Goal: Transaction & Acquisition: Purchase product/service

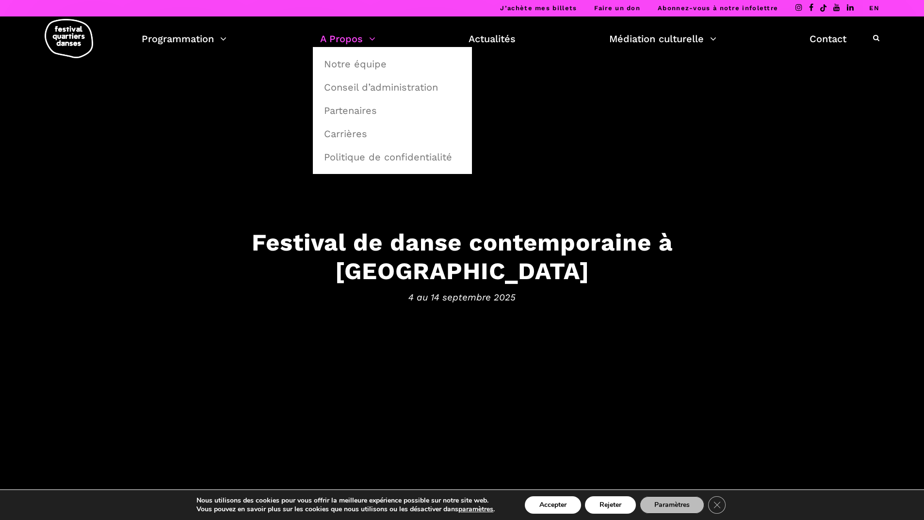
click at [337, 41] on link "A Propos" at bounding box center [347, 39] width 55 height 16
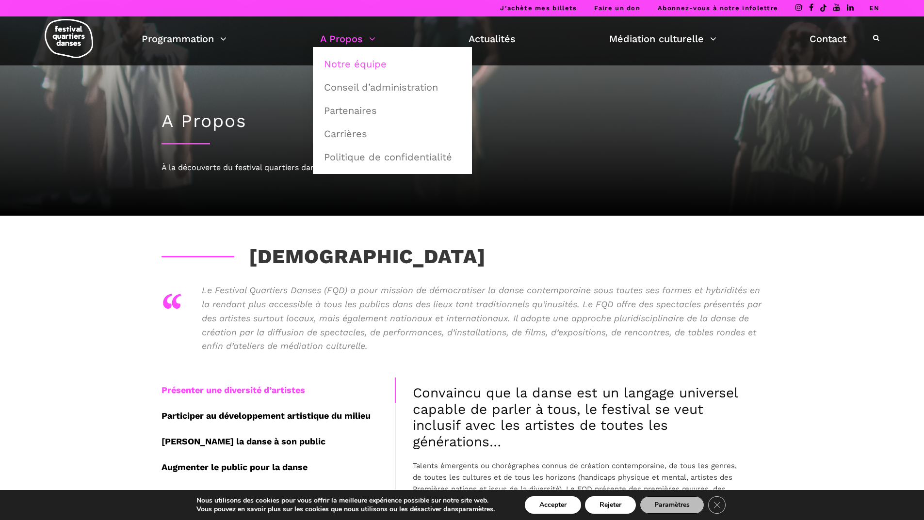
click at [342, 63] on link "Notre équipe" at bounding box center [392, 64] width 148 height 22
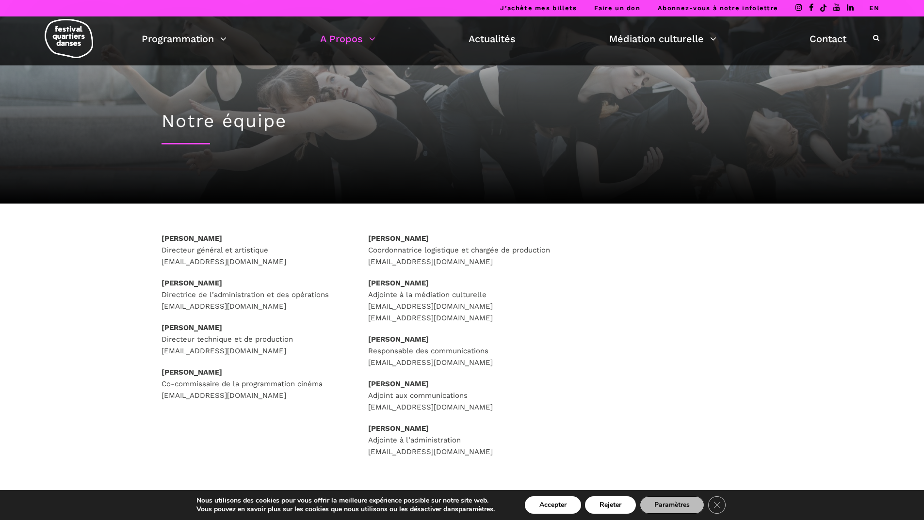
drag, startPoint x: 255, startPoint y: 238, endPoint x: 147, endPoint y: 259, distance: 110.1
click at [160, 238] on div "Rafik Hubert Sabbagh Directeur général et artistique direction@quartiersdanses.…" at bounding box center [255, 329] width 207 height 193
copy strong "Rafik Hubert Sabbagh"
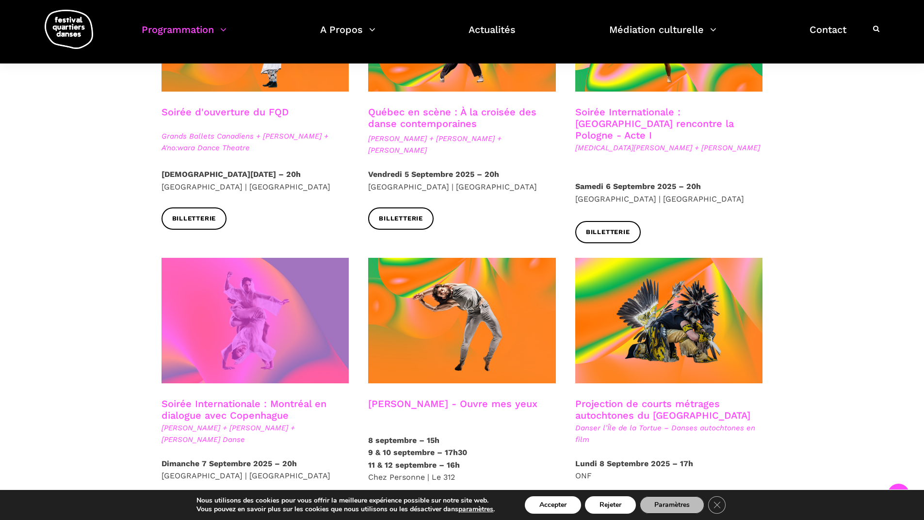
scroll to position [436, 0]
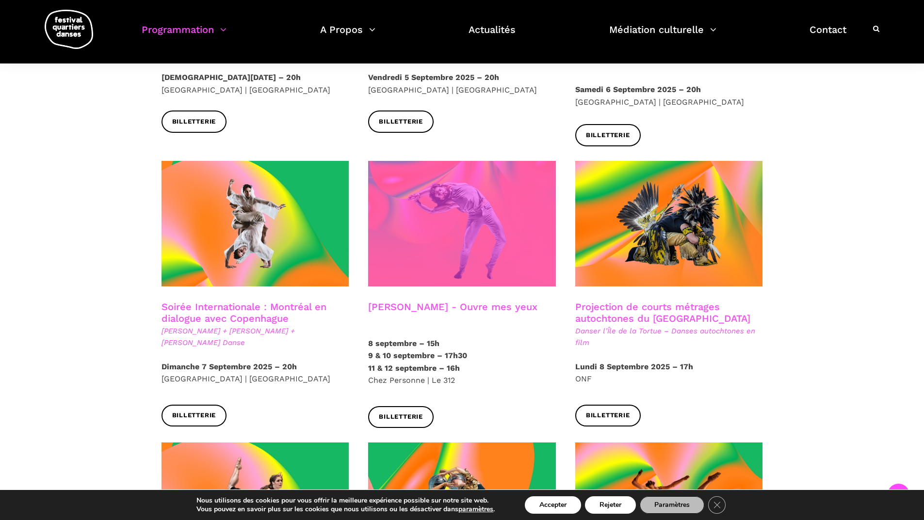
click at [423, 252] on span at bounding box center [462, 224] width 188 height 126
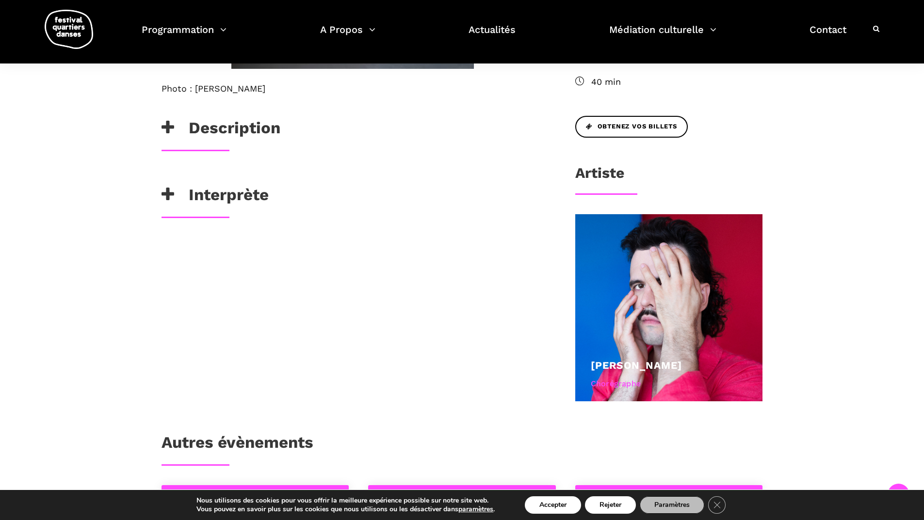
scroll to position [339, 0]
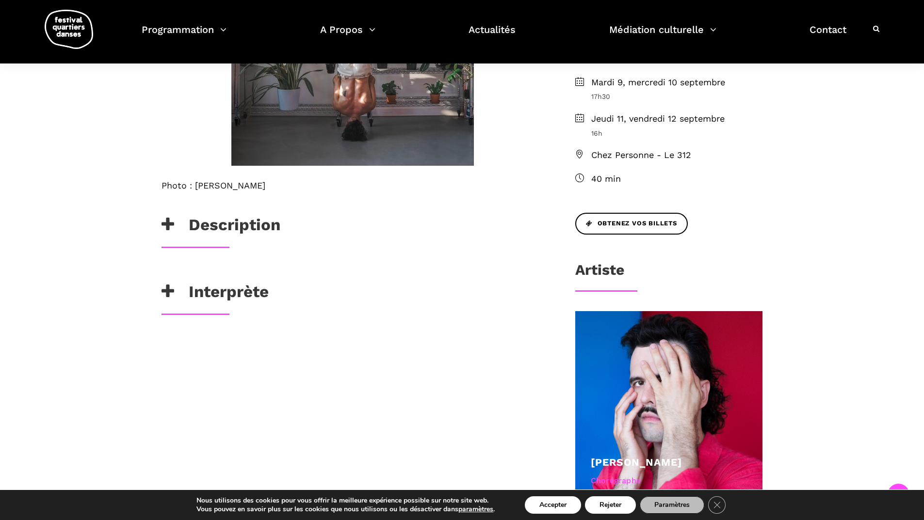
click at [224, 226] on h3 "Description" at bounding box center [220, 227] width 119 height 24
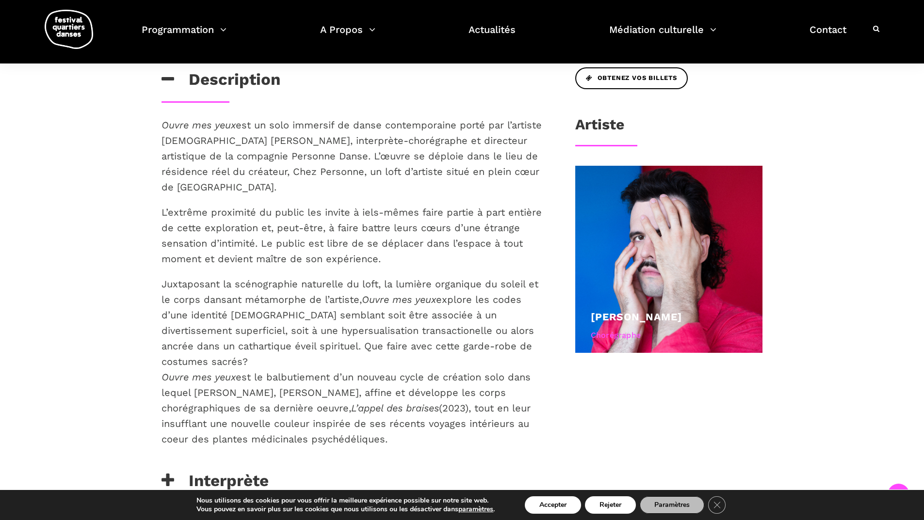
scroll to position [582, 0]
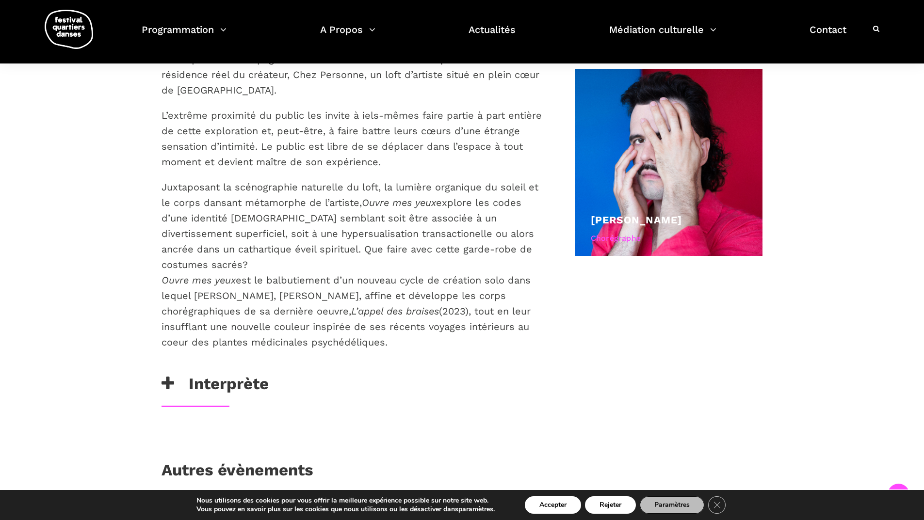
click at [240, 374] on h3 "Interprète" at bounding box center [214, 386] width 107 height 24
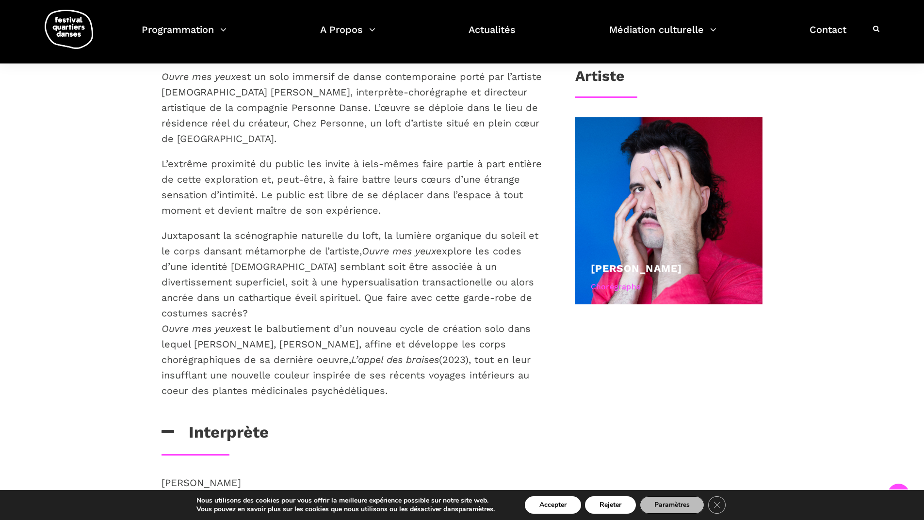
scroll to position [485, 0]
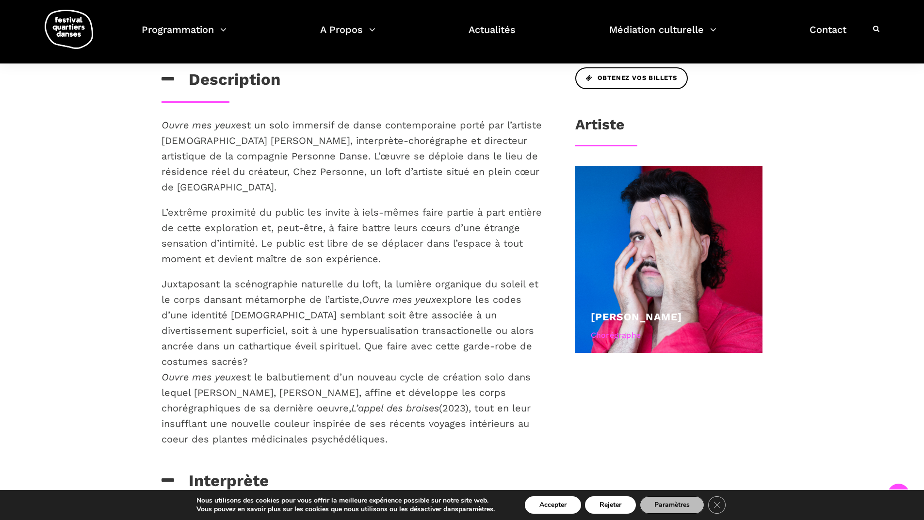
drag, startPoint x: 399, startPoint y: 421, endPoint x: 160, endPoint y: 126, distance: 379.6
click at [160, 126] on div "Ouvre mes yeux est un solo immersif de danse contemporaine porté par l’artiste …" at bounding box center [352, 294] width 401 height 354
copy div "Ouvre mes yeux est un solo immersif de danse contemporaine porté par l’artiste …"
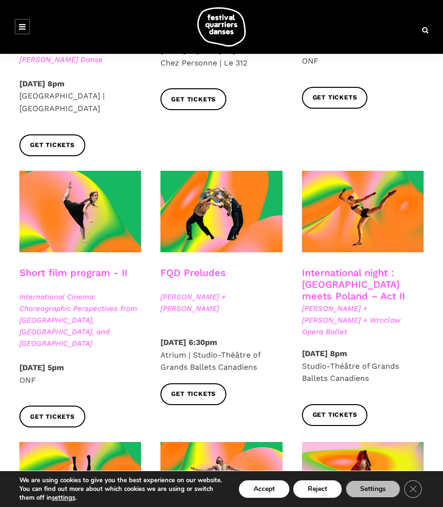
scroll to position [582, 0]
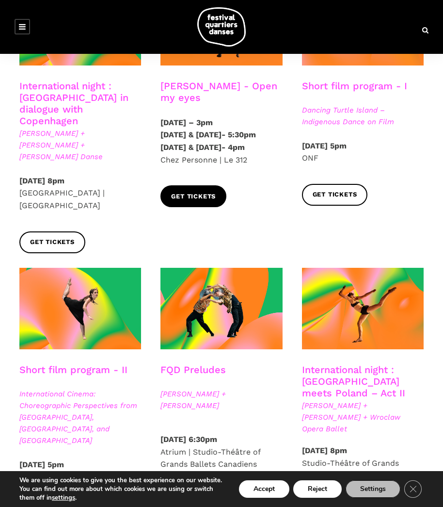
click at [191, 202] on span "Get tickets" at bounding box center [193, 197] width 45 height 10
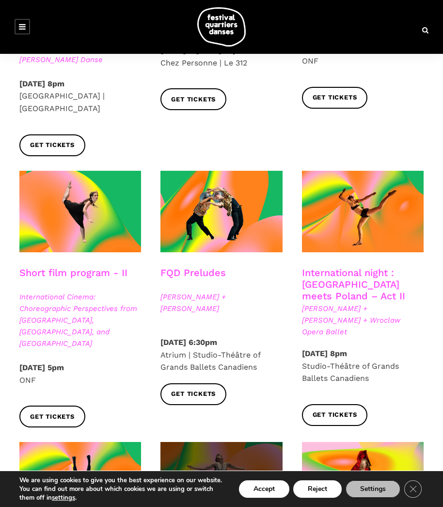
scroll to position [727, 0]
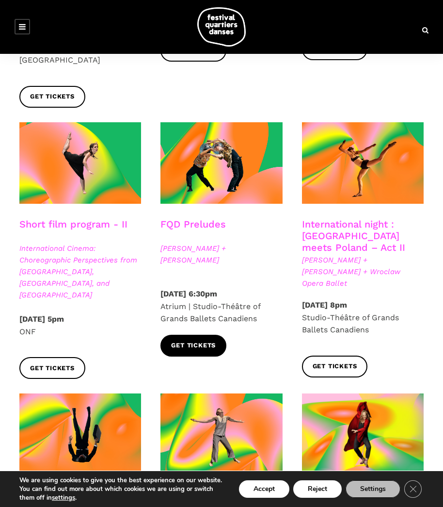
click at [180, 340] on span "Get tickets" at bounding box center [193, 345] width 45 height 10
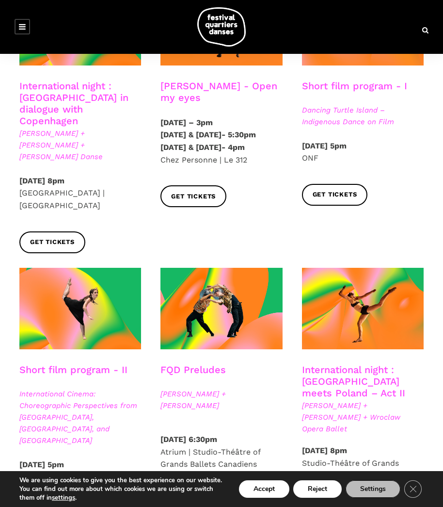
scroll to position [485, 0]
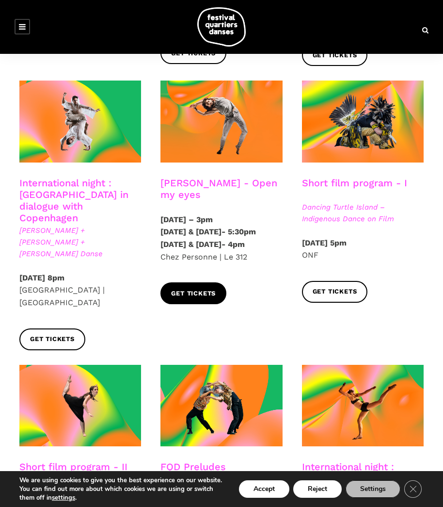
click at [192, 299] on span "Get tickets" at bounding box center [193, 293] width 45 height 10
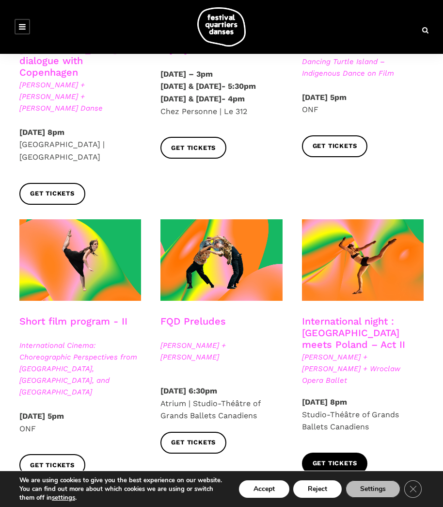
click at [339, 458] on span "Get tickets" at bounding box center [335, 463] width 45 height 10
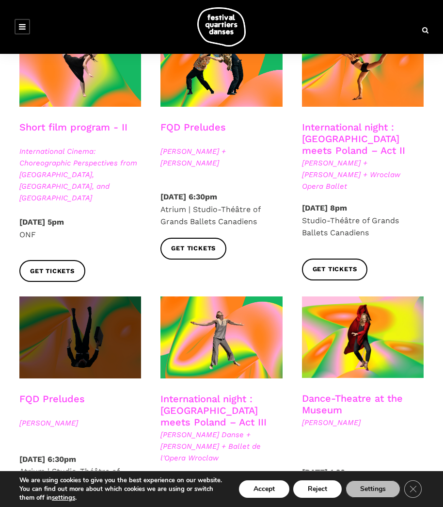
scroll to position [873, 0]
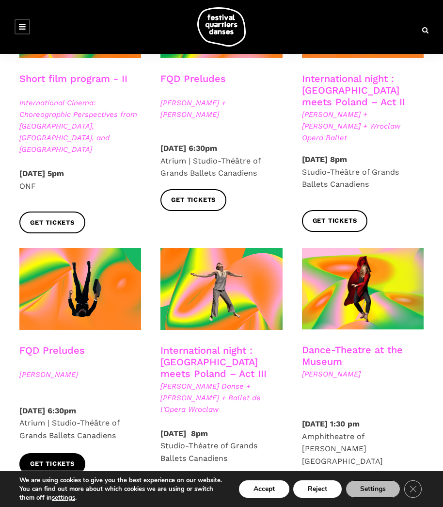
click at [51, 462] on span "Get tickets" at bounding box center [52, 464] width 45 height 10
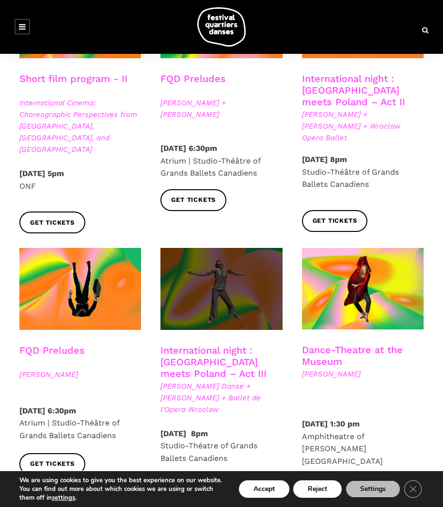
scroll to position [921, 0]
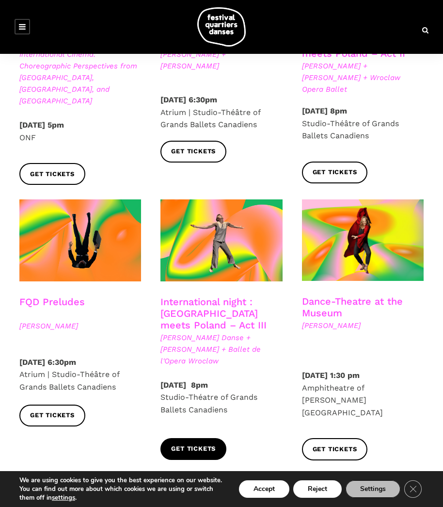
click at [205, 447] on span "Get tickets" at bounding box center [193, 449] width 45 height 10
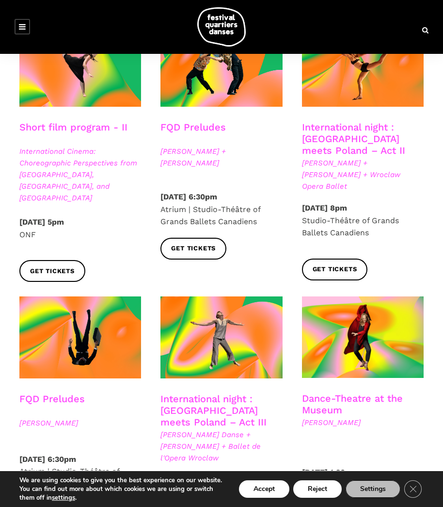
click at [329, 225] on p "Thursday, September 11 2025 – 8pm Studio-Théâtre of Grands Ballets Canadiens" at bounding box center [363, 220] width 122 height 37
click at [342, 264] on span "Get tickets" at bounding box center [335, 269] width 45 height 10
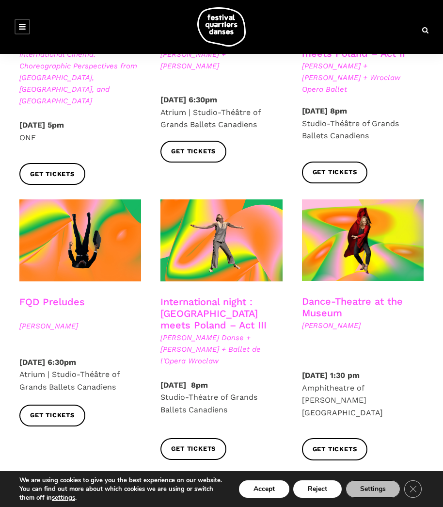
scroll to position [970, 0]
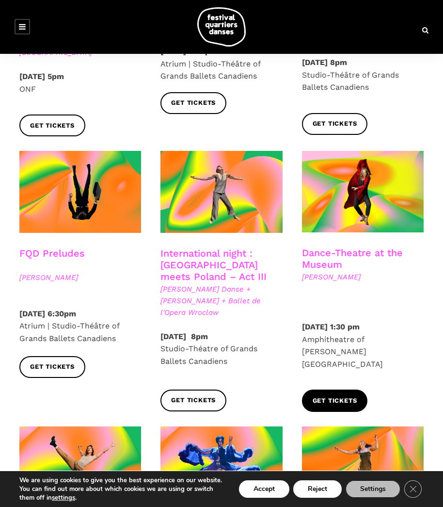
click at [338, 396] on span "Get tickets" at bounding box center [335, 401] width 45 height 10
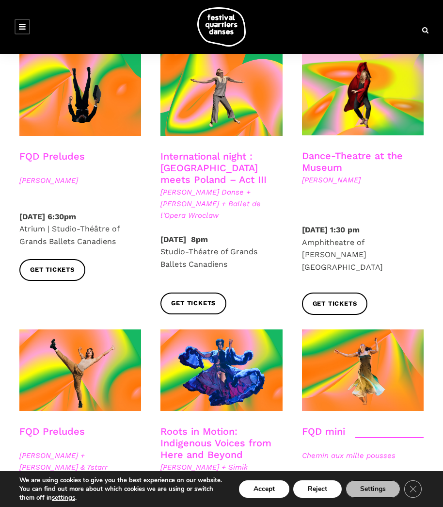
scroll to position [1212, 0]
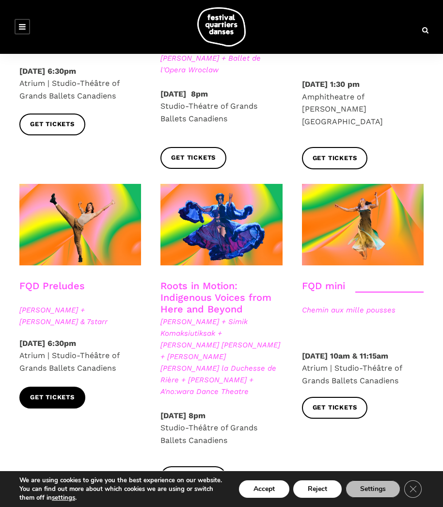
click at [57, 402] on span "Get tickets" at bounding box center [52, 397] width 45 height 10
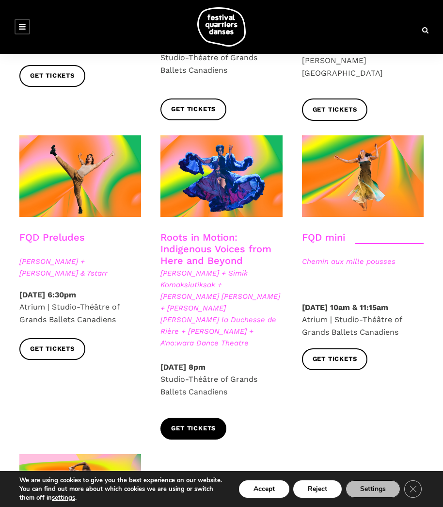
click at [192, 423] on span "Get tickets" at bounding box center [193, 428] width 45 height 10
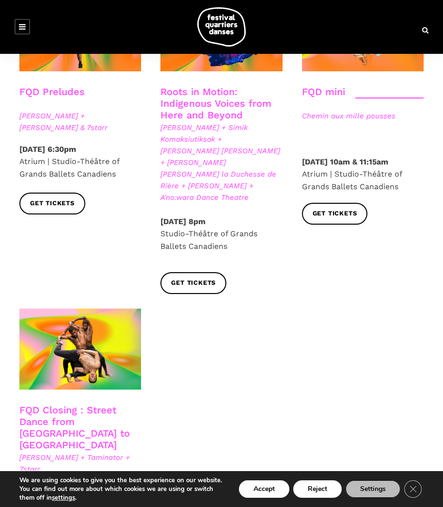
scroll to position [1309, 0]
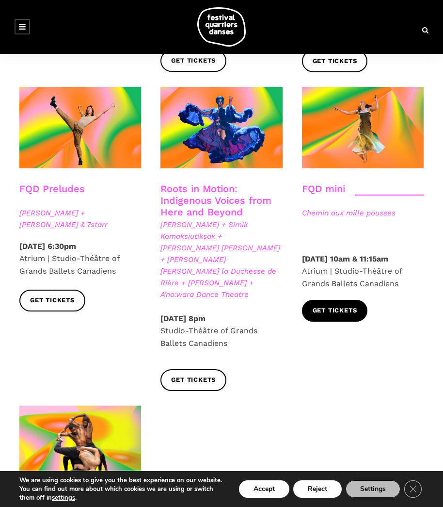
click at [328, 316] on span "Get tickets" at bounding box center [335, 310] width 45 height 10
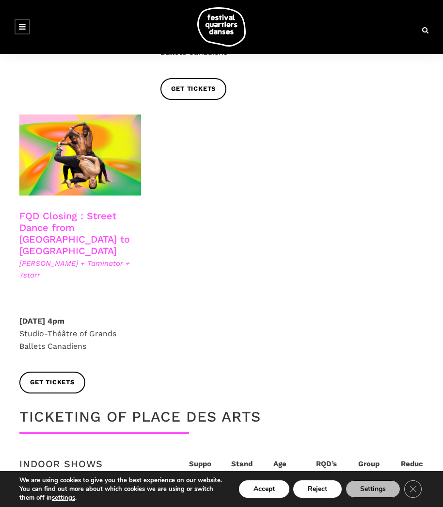
scroll to position [1697, 0]
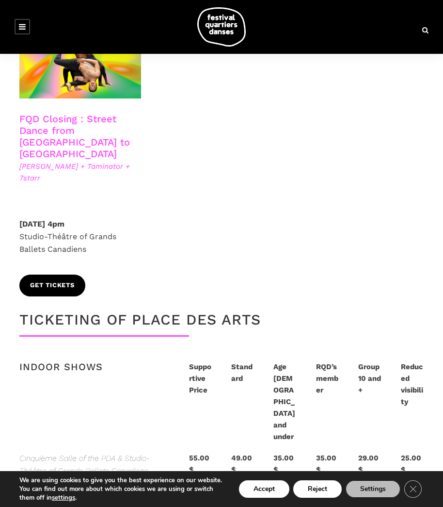
click at [57, 281] on span "Get tickets" at bounding box center [52, 285] width 45 height 10
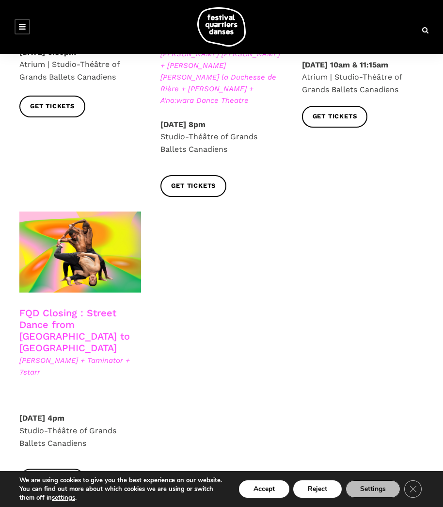
scroll to position [1454, 0]
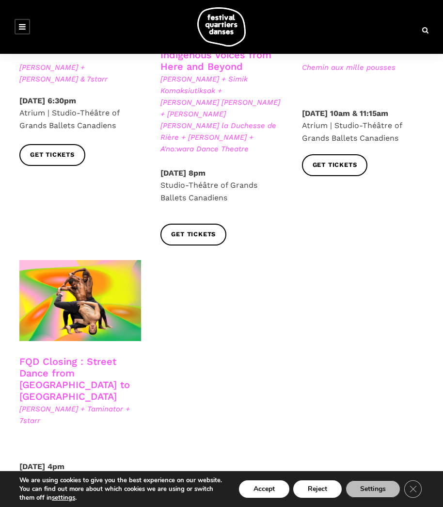
click at [142, 16] on div at bounding box center [222, 26] width 424 height 39
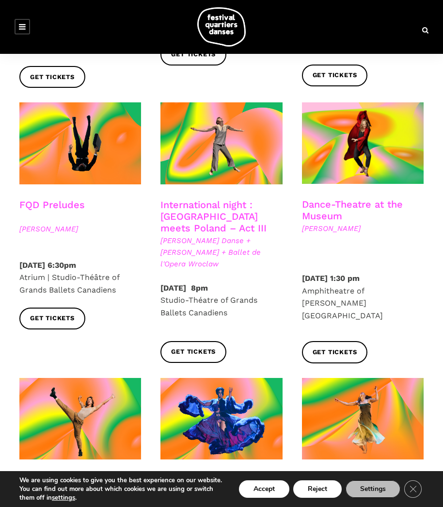
scroll to position [873, 0]
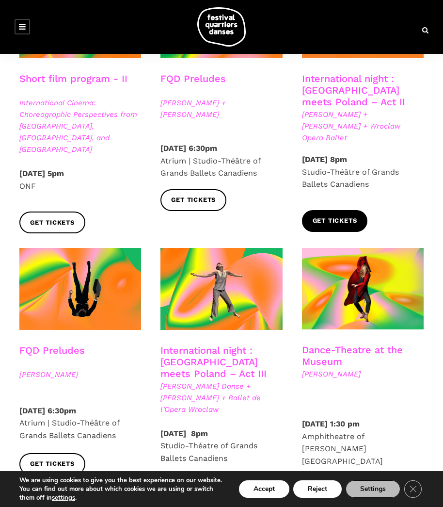
click at [324, 216] on span "Get tickets" at bounding box center [335, 221] width 45 height 10
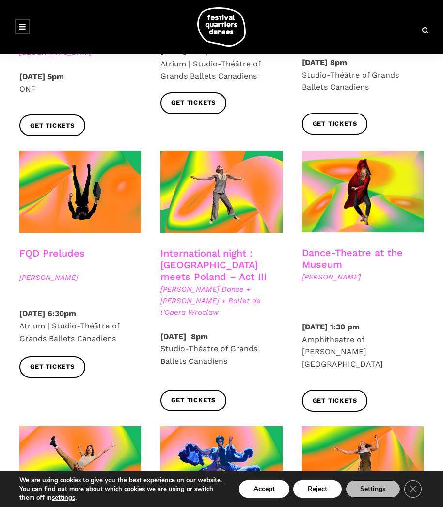
click at [173, 247] on link "International night : Montreal meets Poland – Act III" at bounding box center [213, 264] width 106 height 35
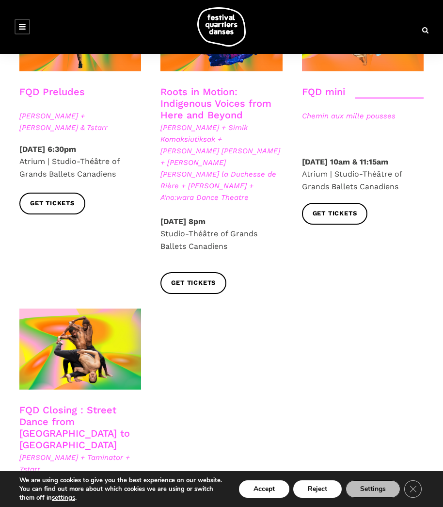
scroll to position [1309, 0]
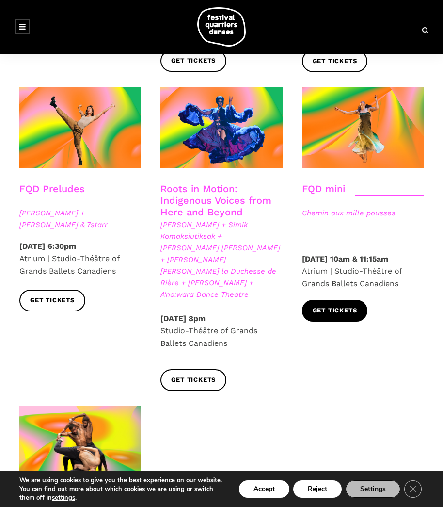
click at [323, 316] on span "Get tickets" at bounding box center [335, 310] width 45 height 10
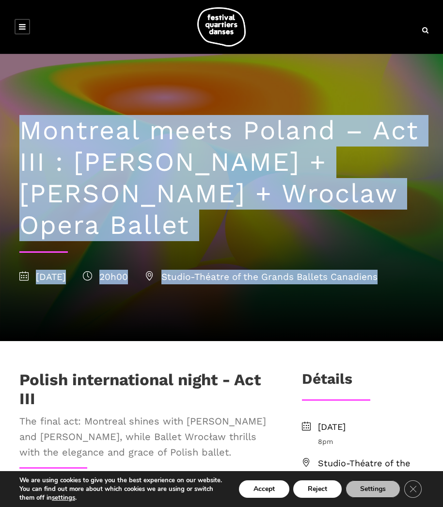
drag, startPoint x: 24, startPoint y: 134, endPoint x: 214, endPoint y: 287, distance: 243.5
click at [214, 287] on div "Montreal meets Poland – Act III : [PERSON_NAME] + [PERSON_NAME] + Wroclaw Opera…" at bounding box center [222, 197] width 424 height 287
copy div "Montreal meets Poland – Act III : [PERSON_NAME] + [PERSON_NAME] + Wroclaw Opera…"
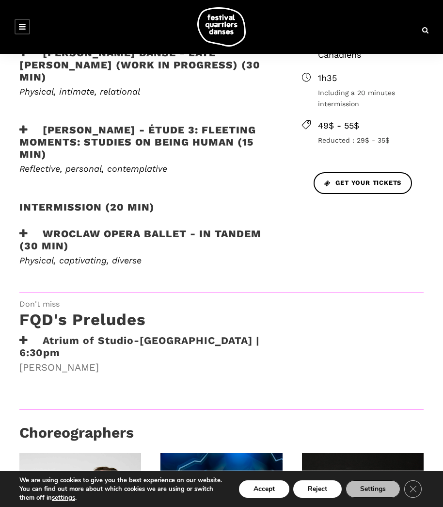
scroll to position [339, 0]
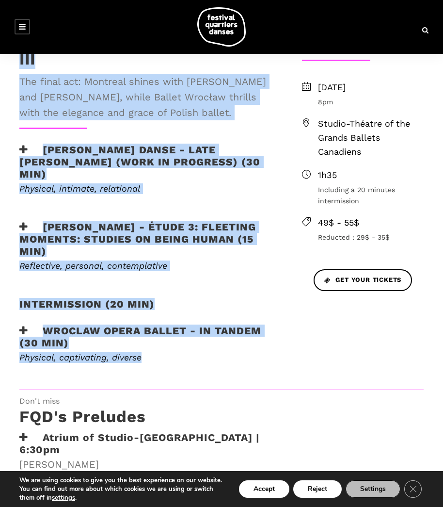
drag, startPoint x: 155, startPoint y: 362, endPoint x: 12, endPoint y: 62, distance: 332.2
click at [14, 62] on div "Polish international night - Act III The final act: Montreal shines with [PERSO…" at bounding box center [145, 210] width 271 height 359
copy div "Loremi dolorsitametc adipi - Eli SED Doe tempo inc: Utlabore etdolo magn Aliqua…"
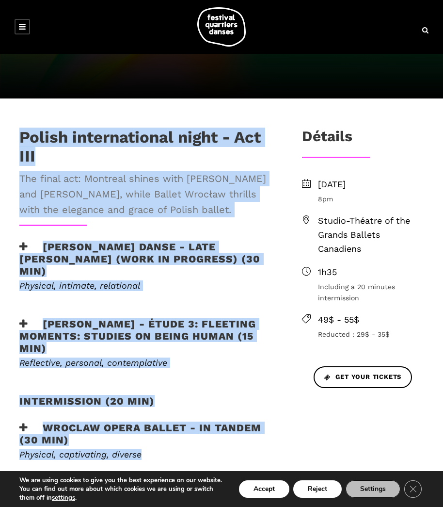
scroll to position [388, 0]
